Goal: Information Seeking & Learning: Learn about a topic

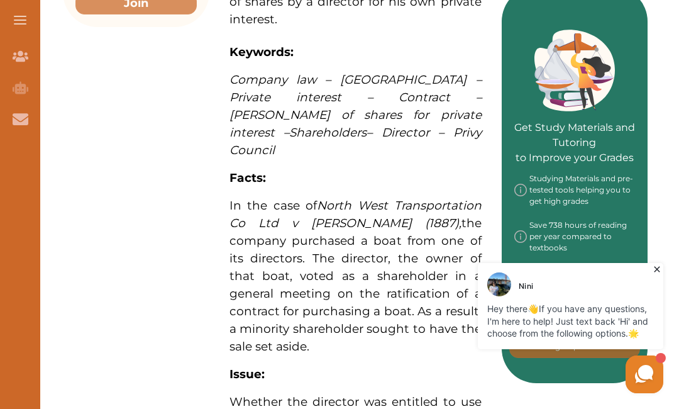
scroll to position [536, 0]
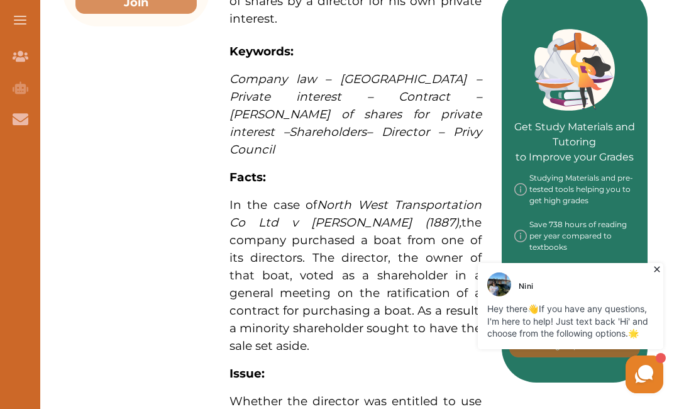
drag, startPoint x: 251, startPoint y: 240, endPoint x: 289, endPoint y: 247, distance: 39.0
click at [289, 247] on span "In the case of North West Transportation Co Ltd v Beatty (1887), the company pu…" at bounding box center [356, 275] width 252 height 155
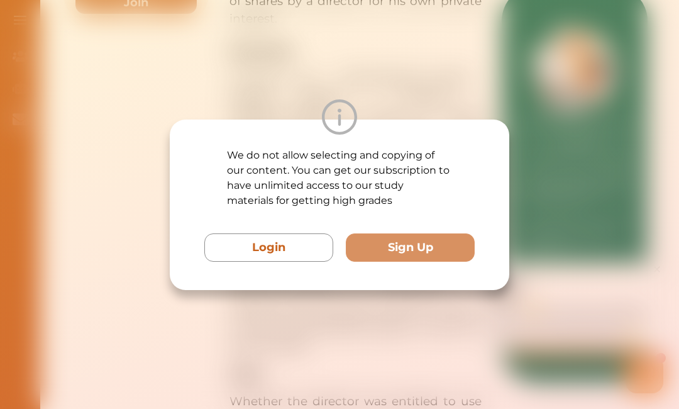
click at [289, 247] on button "Login" at bounding box center [268, 247] width 129 height 28
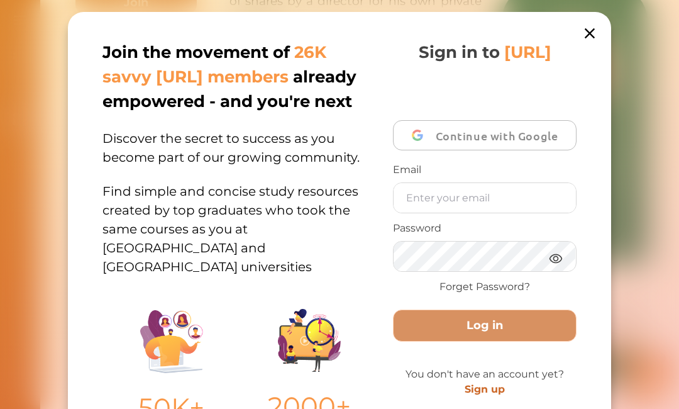
scroll to position [213, 0]
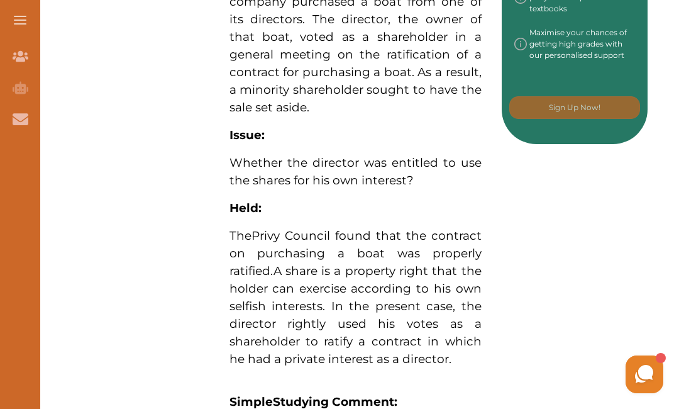
scroll to position [775, 0]
